Goal: Find contact information: Find contact information

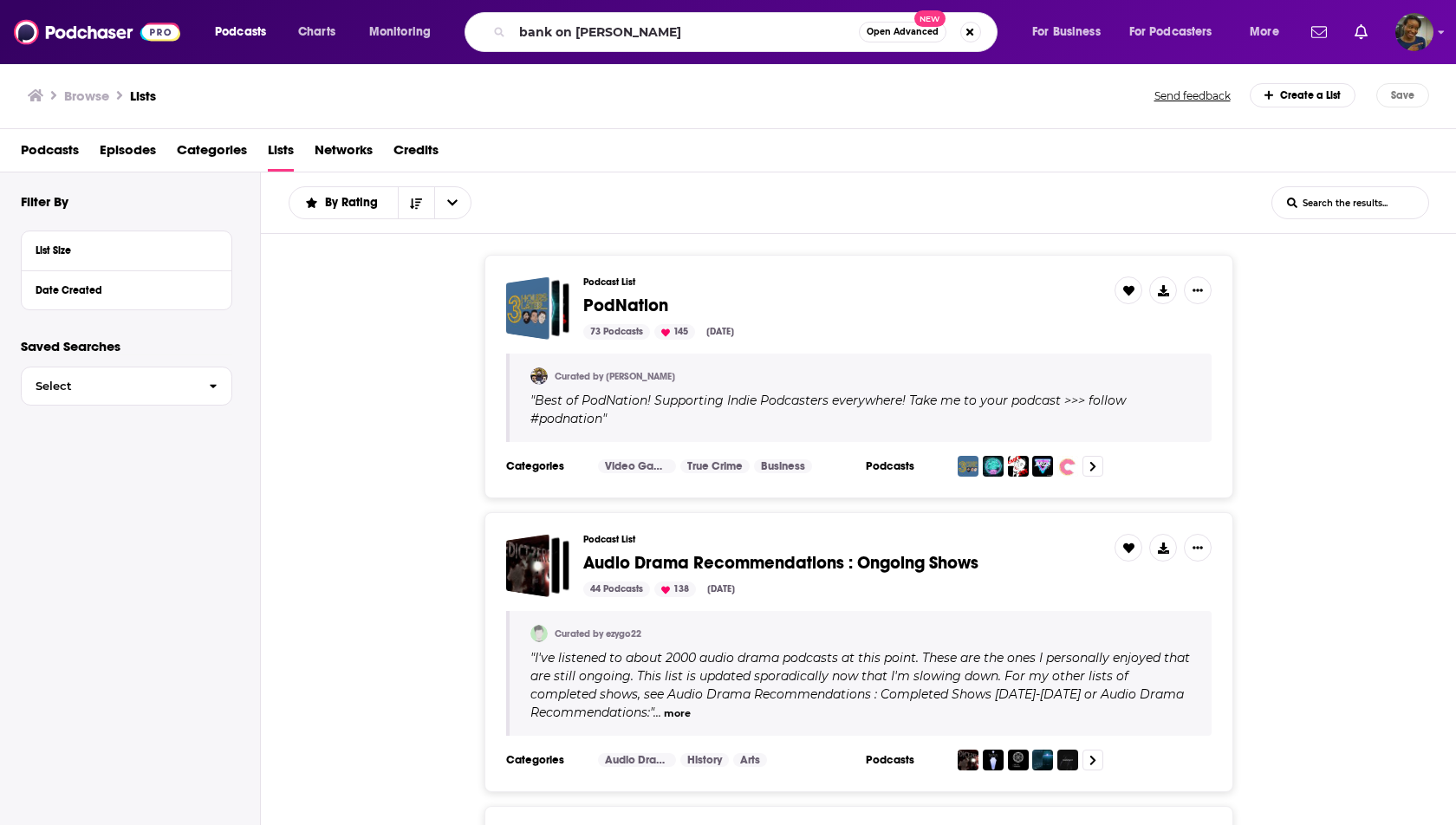
type input "bank on [PERSON_NAME]"
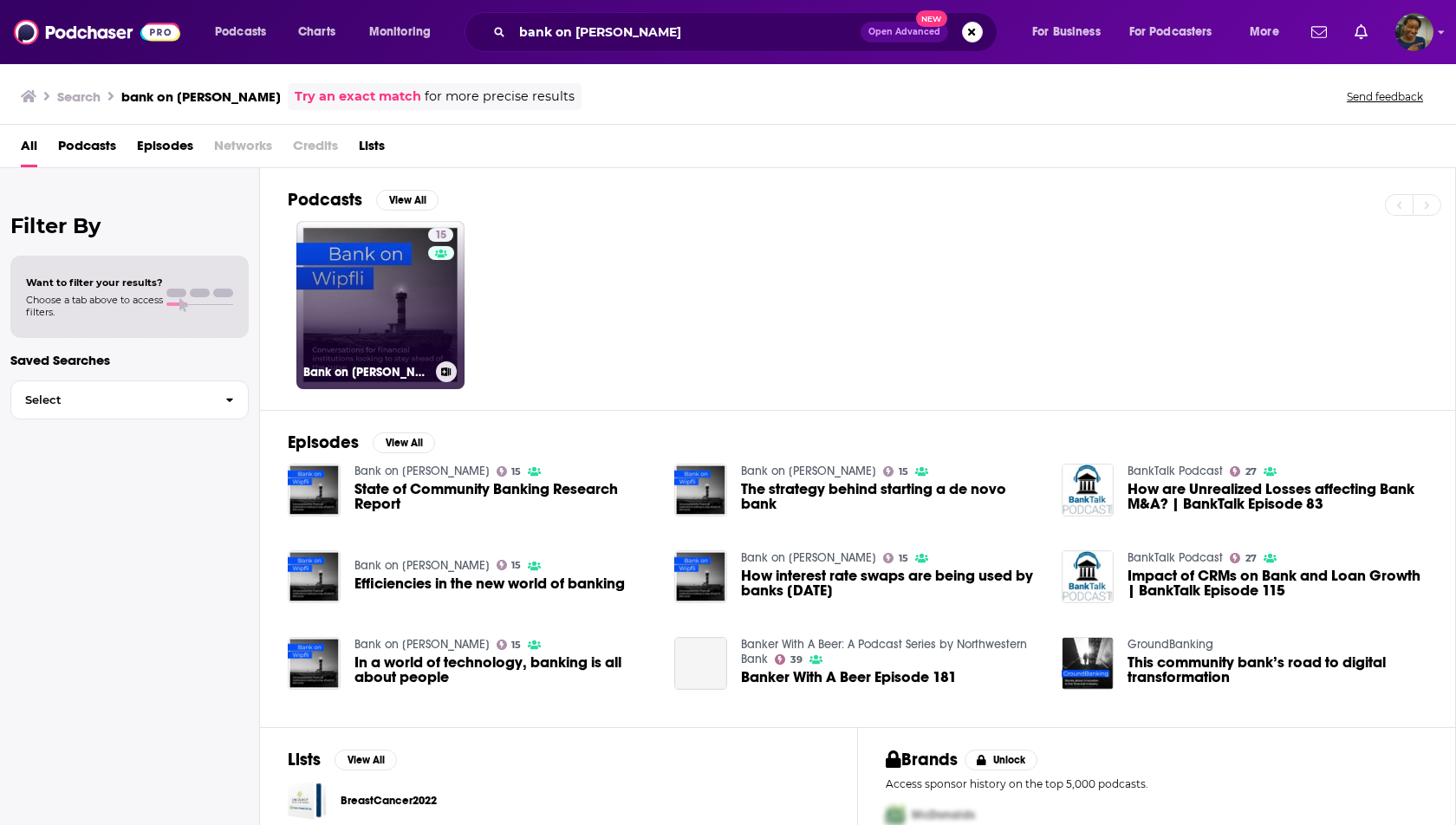
click at [378, 292] on link "15 Bank on [PERSON_NAME]" at bounding box center [380, 305] width 168 height 168
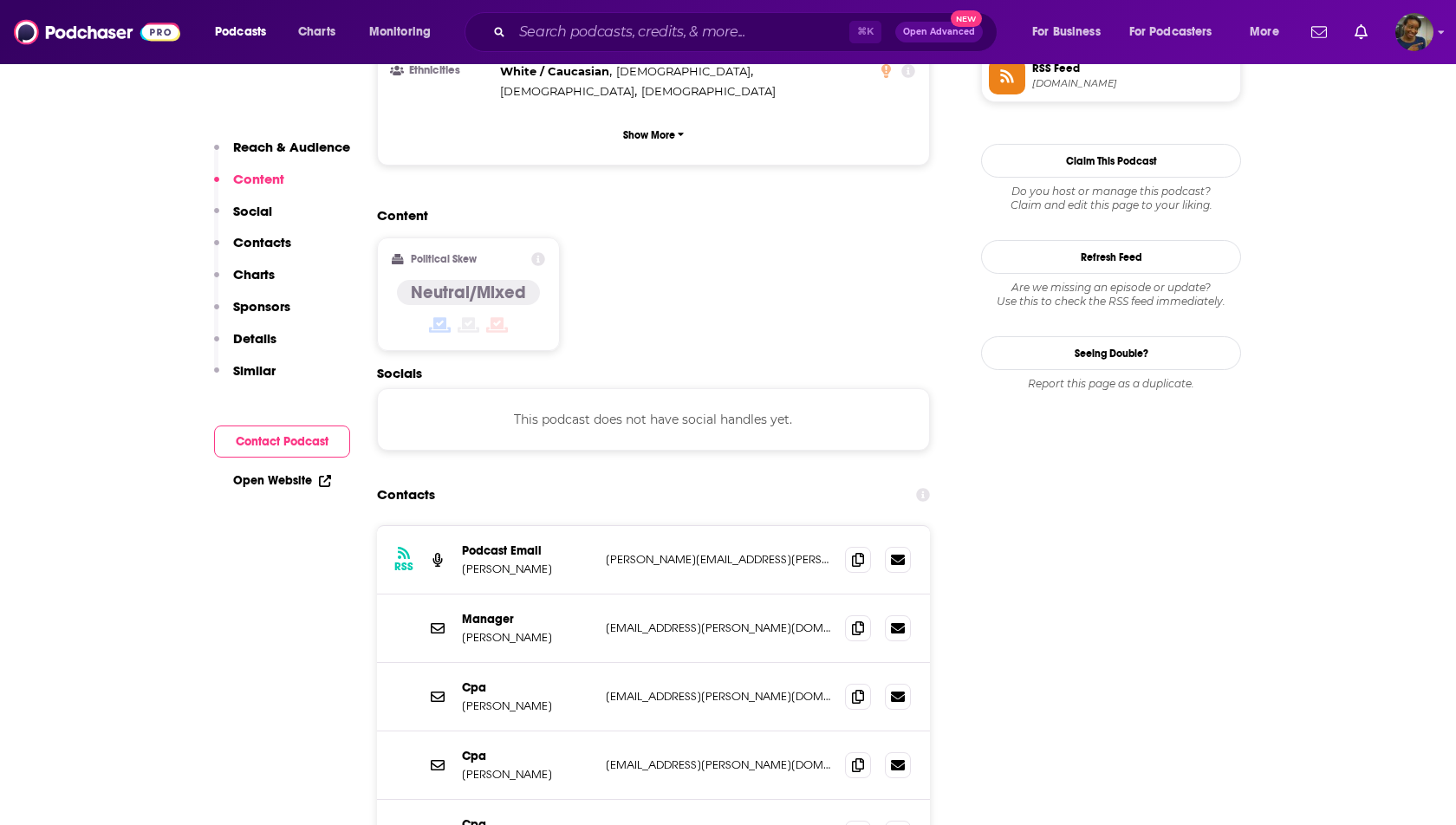
scroll to position [1352, 0]
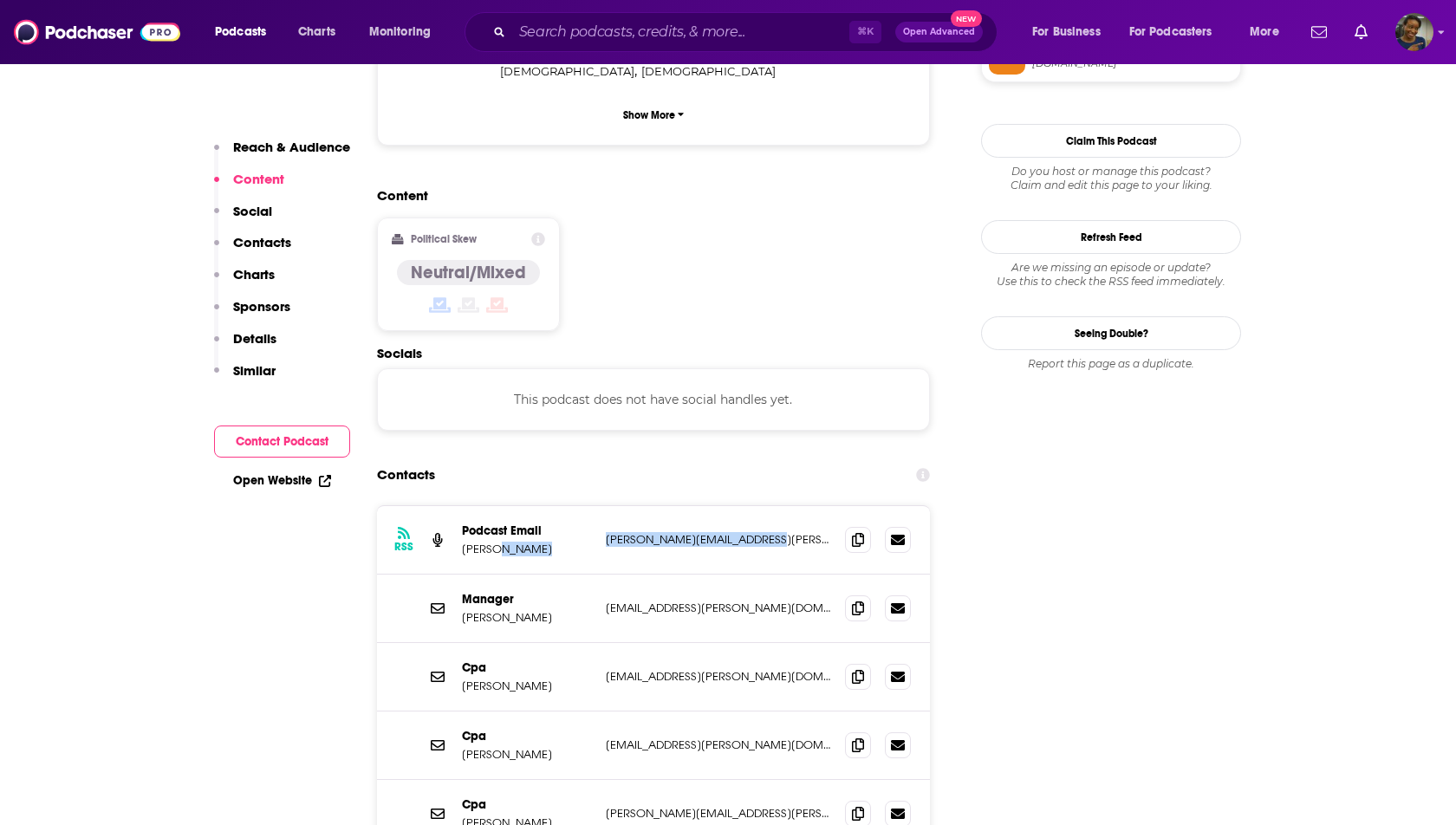
drag, startPoint x: 771, startPoint y: 448, endPoint x: 592, endPoint y: 450, distance: 179.0
click at [592, 506] on div "RSS Podcast Email Wipfli [EMAIL_ADDRESS][PERSON_NAME][PERSON_NAME][DOMAIN_NAME]…" at bounding box center [653, 541] width 553 height 69
copy div "[PERSON_NAME][EMAIL_ADDRESS][PERSON_NAME][PERSON_NAME][DOMAIN_NAME]"
click at [860, 594] on span at bounding box center [858, 608] width 26 height 26
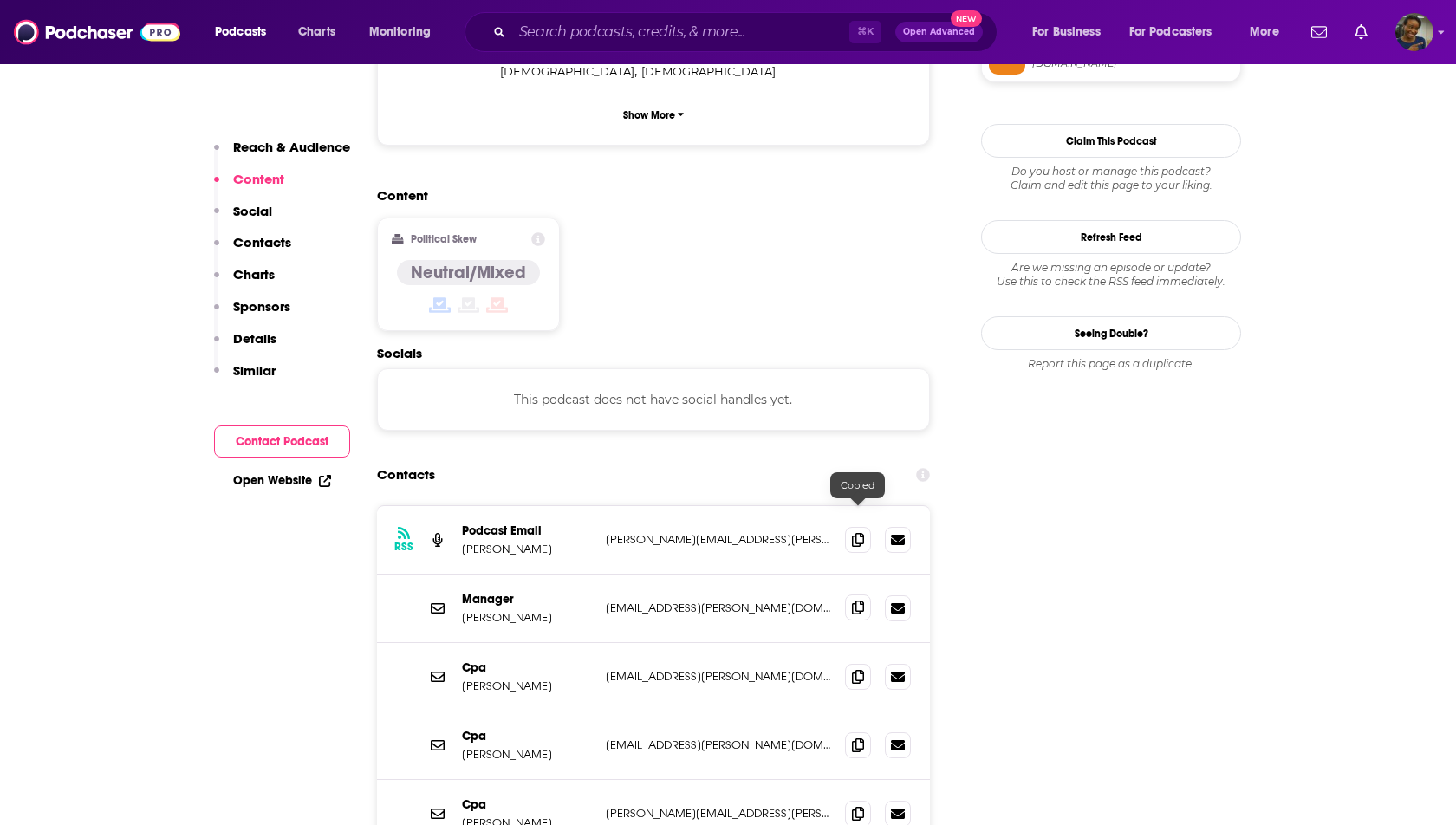
click at [857, 600] on icon at bounding box center [858, 608] width 12 height 14
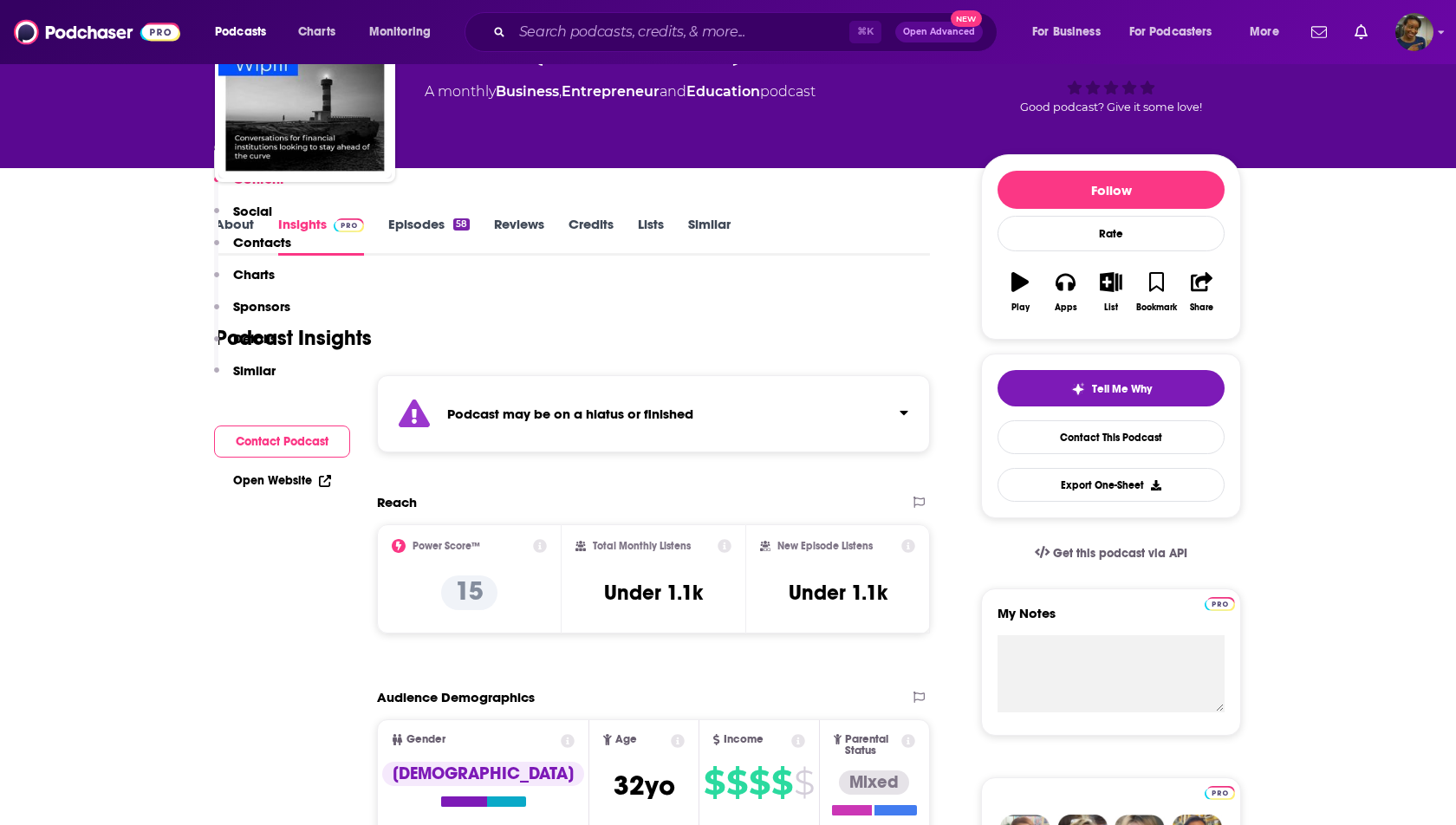
scroll to position [0, 0]
